Goal: Task Accomplishment & Management: Use online tool/utility

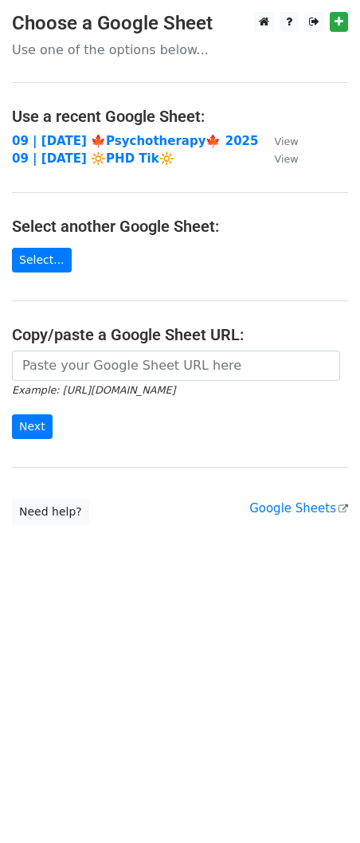
click at [158, 349] on main "Choose a Google Sheet Use one of the options below... Use a recent Google Sheet…" at bounding box center [180, 268] width 360 height 512
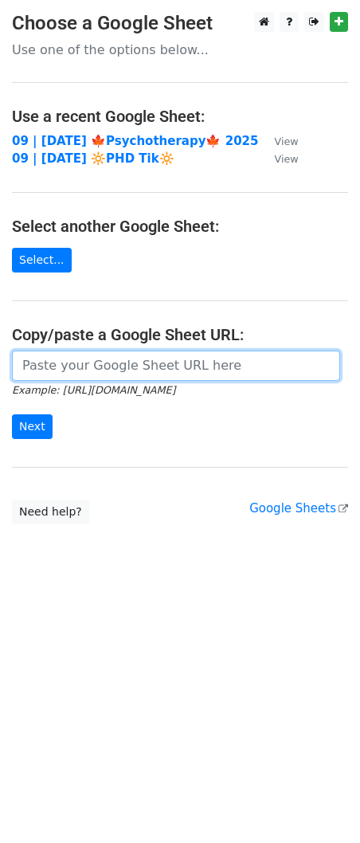
click at [112, 366] on input "url" at bounding box center [176, 365] width 328 height 30
paste input "https://docs.google.com/spreadsheets/d/1y6ywn-sQJ-HqeBHMkkkf86jZP_IyVD90ENeukNh…"
type input "https://docs.google.com/spreadsheets/d/1y6ywn-sQJ-HqeBHMkkkf86jZP_IyVD90ENeukNh…"
click at [12, 414] on input "Next" at bounding box center [32, 426] width 41 height 25
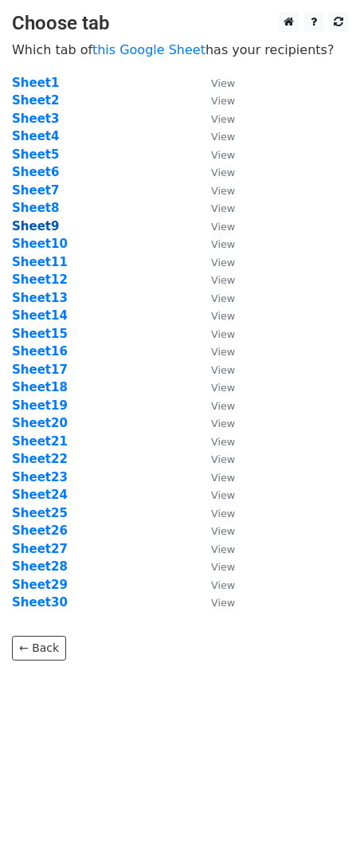
click at [42, 223] on strong "Sheet9" at bounding box center [35, 226] width 47 height 14
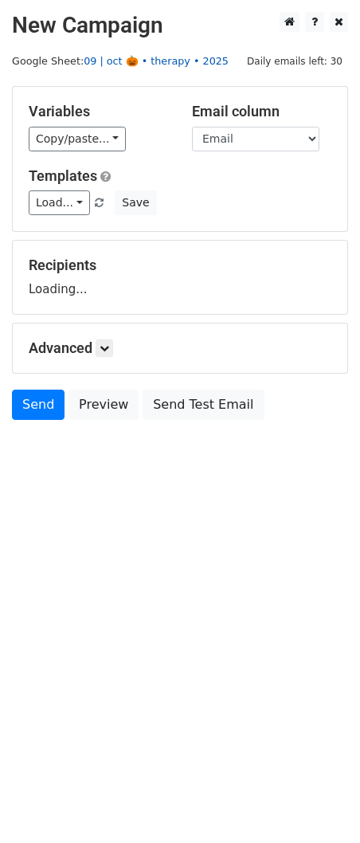
click at [155, 61] on link "09 | oct 🎃 • therapy • 2025" at bounding box center [156, 61] width 145 height 12
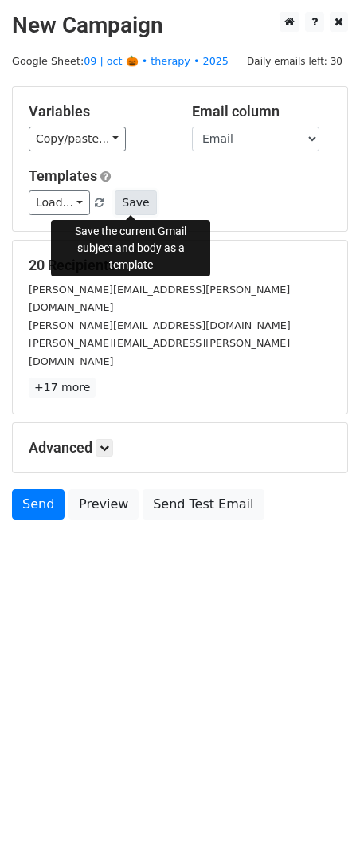
click at [148, 205] on button "Save" at bounding box center [135, 202] width 41 height 25
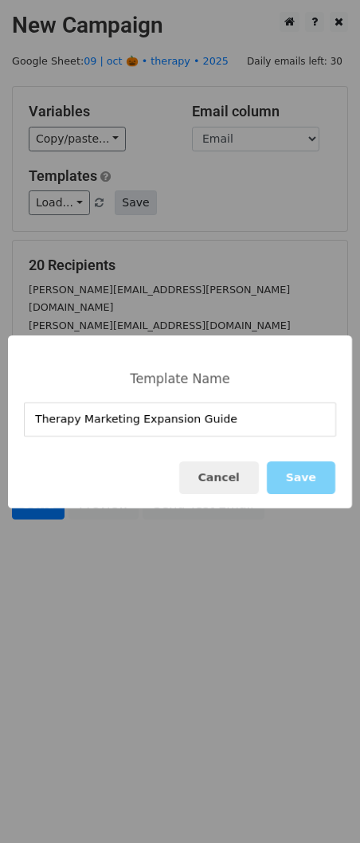
type input "Therapy Marketing Expansion Guide"
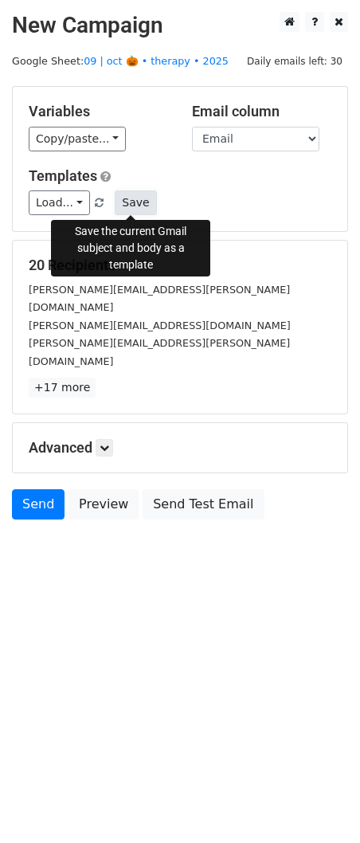
click at [118, 198] on button "Save" at bounding box center [135, 202] width 41 height 25
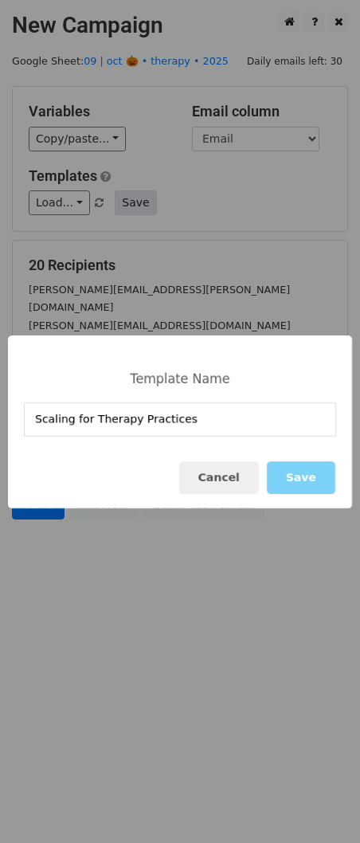
type input "Scaling for Therapy Practices"
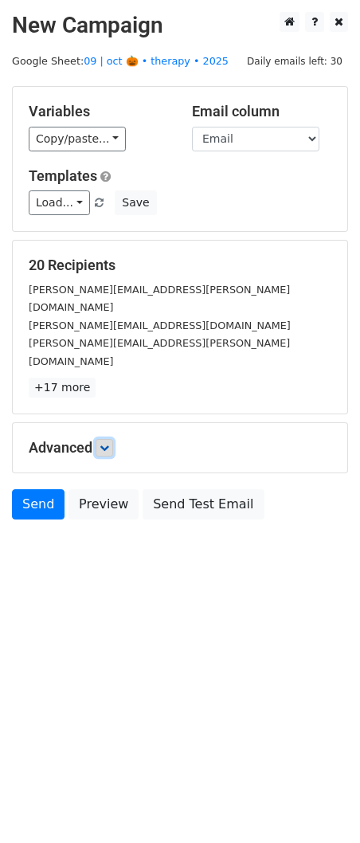
click at [107, 443] on icon at bounding box center [105, 448] width 10 height 10
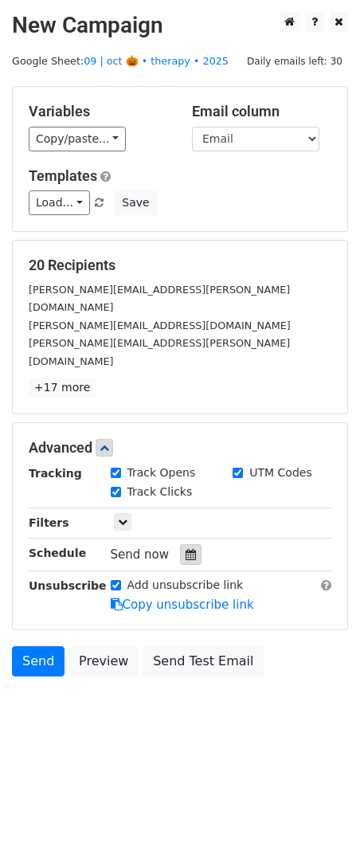
click at [187, 549] on icon at bounding box center [191, 554] width 10 height 11
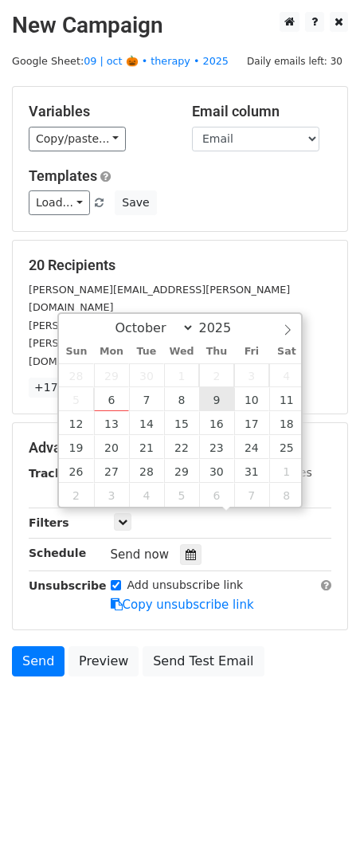
type input "2025-10-09 12:00"
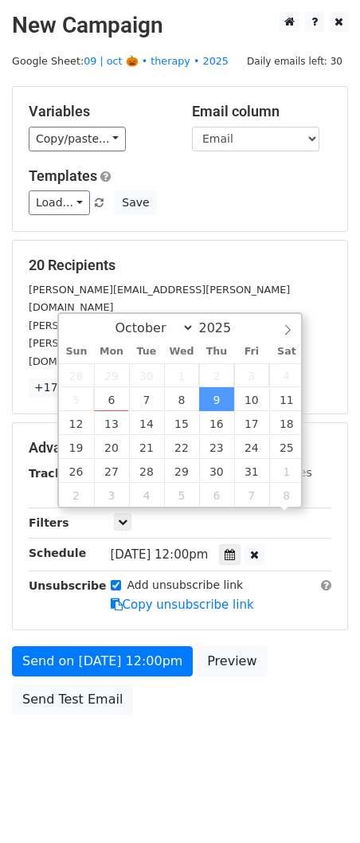
scroll to position [1, 0]
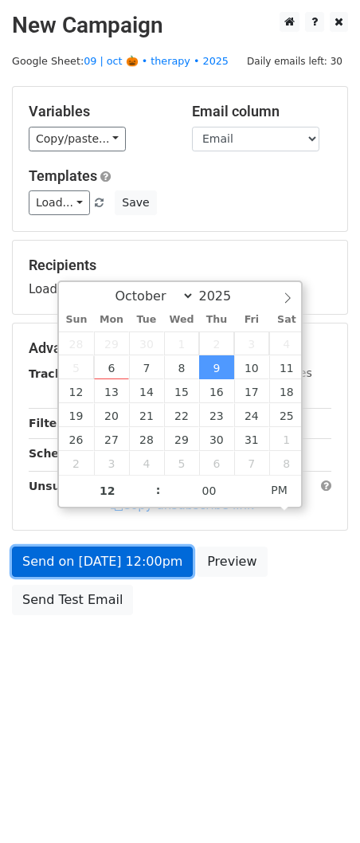
click at [143, 558] on link "Send on Oct 9 at 12:00pm" at bounding box center [102, 561] width 181 height 30
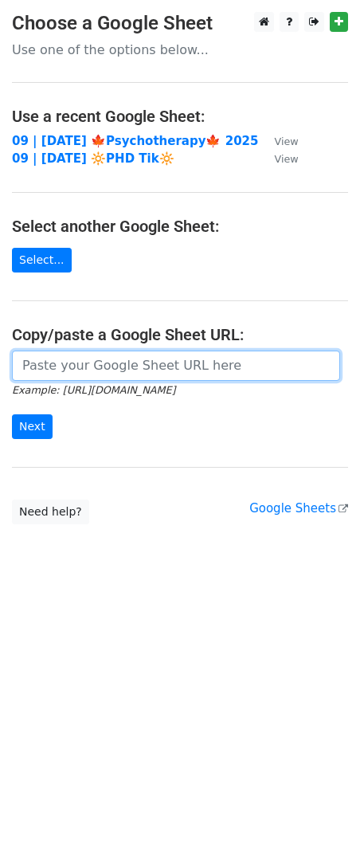
click at [108, 371] on input "url" at bounding box center [176, 365] width 328 height 30
paste input "https://docs.google.com/spreadsheets/d/1y6ywn-sQJ-HqeBHMkkkf86jZP_IyVD90ENeukNh…"
type input "https://docs.google.com/spreadsheets/d/1y6ywn-sQJ-HqeBHMkkkf86jZP_IyVD90ENeukNh…"
click at [12, 414] on input "Next" at bounding box center [32, 426] width 41 height 25
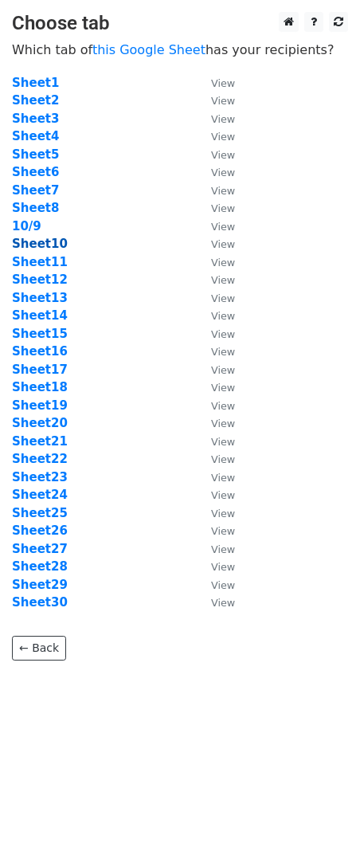
click at [28, 246] on strong "Sheet10" at bounding box center [40, 244] width 56 height 14
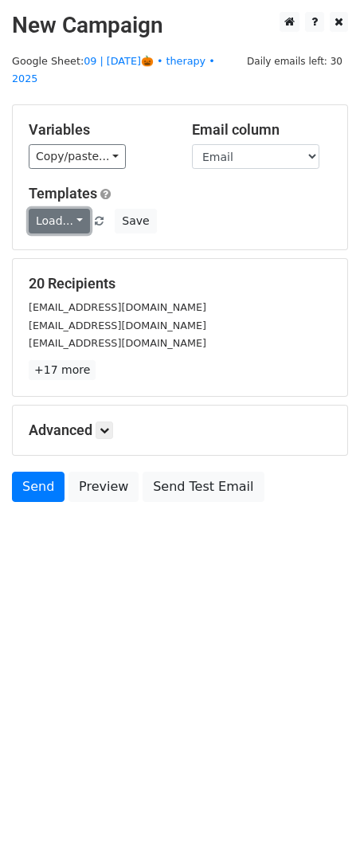
click at [57, 209] on link "Load..." at bounding box center [59, 221] width 61 height 25
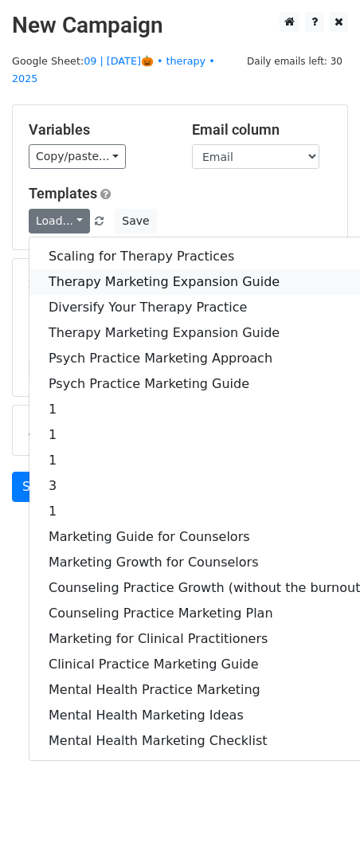
click at [104, 269] on link "Therapy Marketing Expansion Guide" at bounding box center [206, 281] width 355 height 25
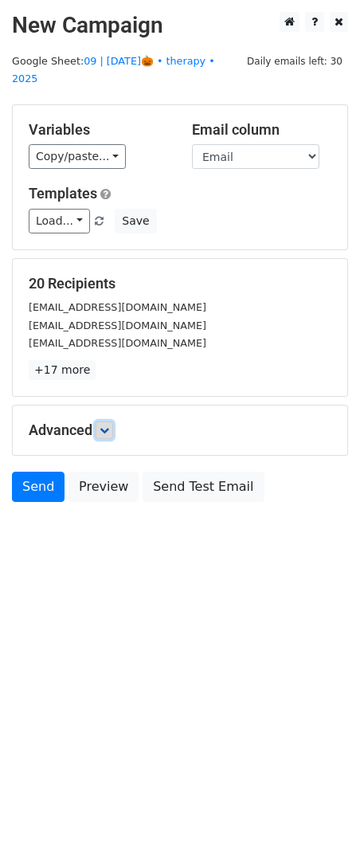
click at [108, 425] on icon at bounding box center [105, 430] width 10 height 10
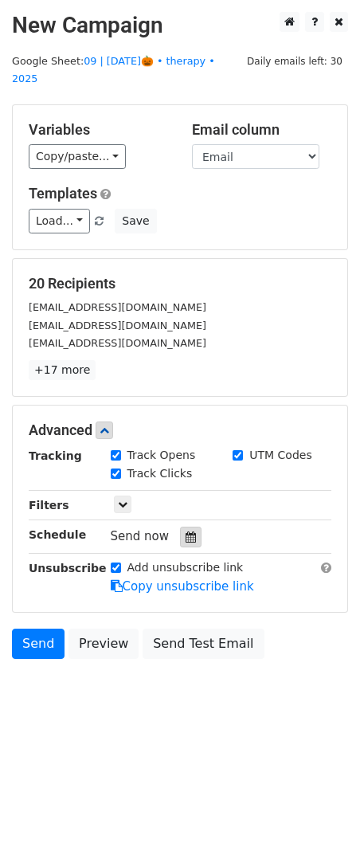
click at [186, 531] on icon at bounding box center [191, 536] width 10 height 11
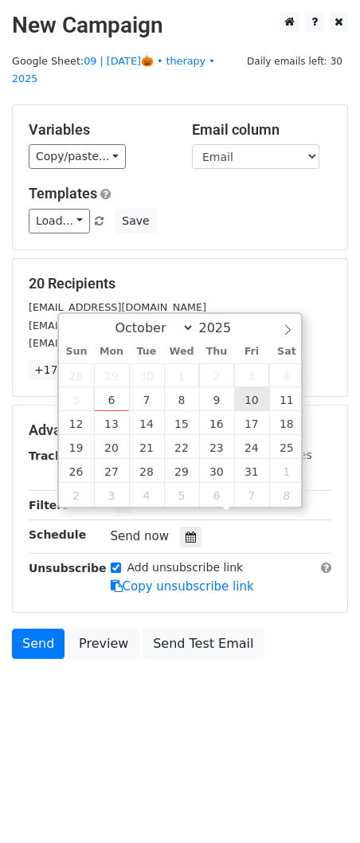
type input "[DATE] 12:00"
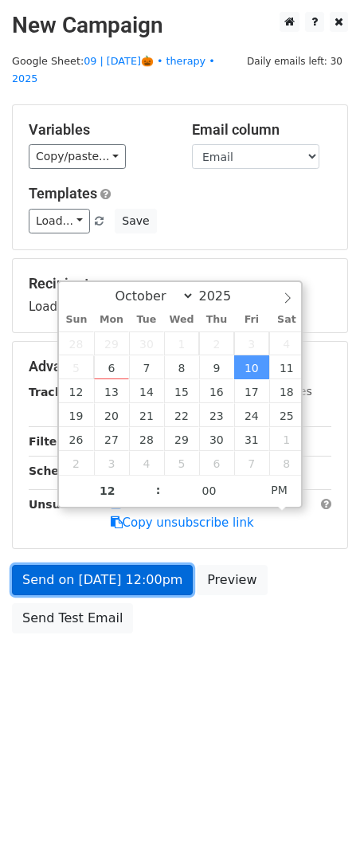
click at [166, 568] on link "Send on [DATE] 12:00pm" at bounding box center [102, 580] width 181 height 30
